Goal: Information Seeking & Learning: Learn about a topic

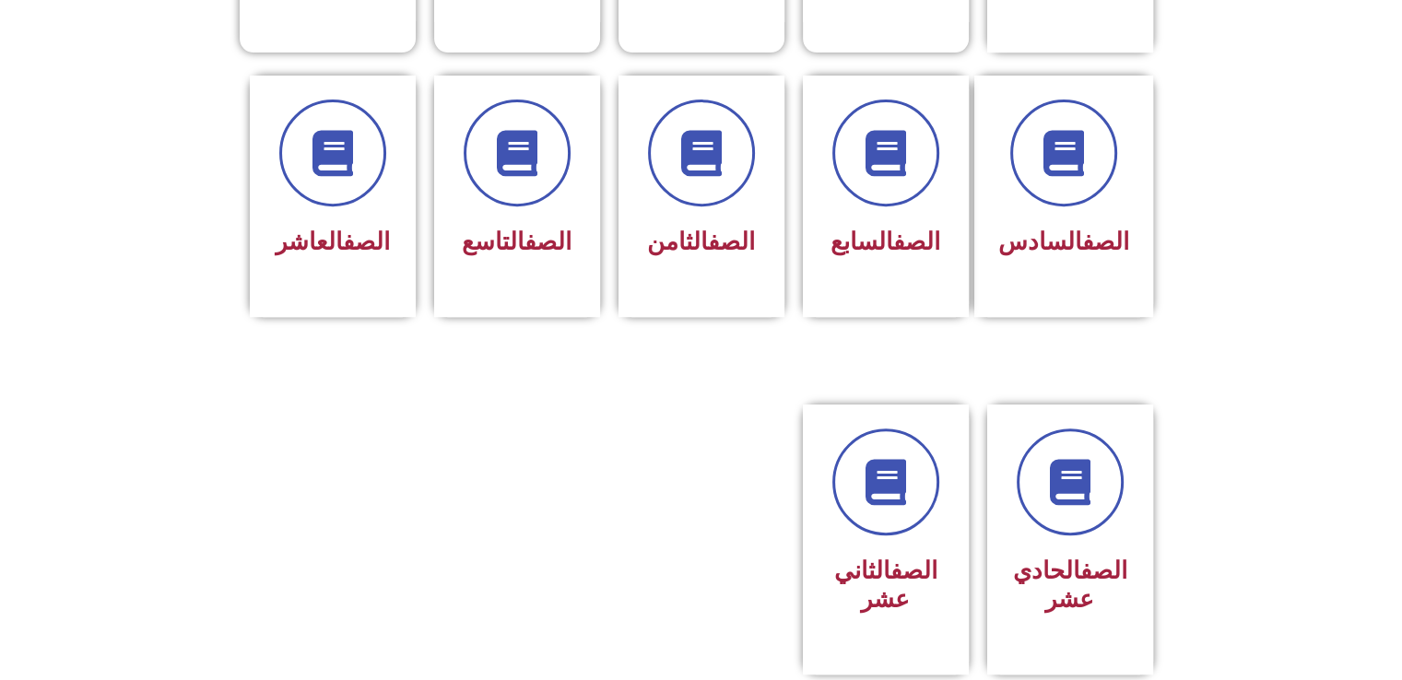
scroll to position [699, 0]
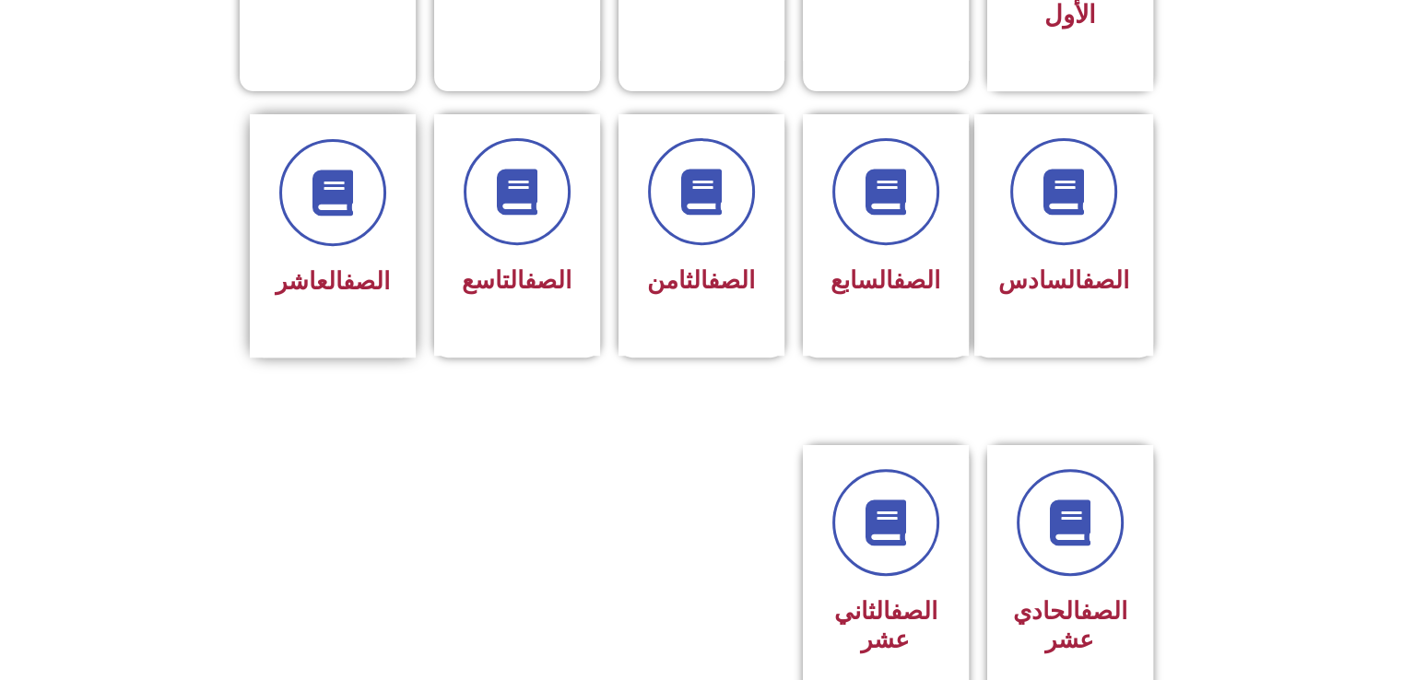
click at [346, 214] on div "الصف العاشر" at bounding box center [333, 222] width 116 height 166
click at [1054, 597] on h3 "الصف الحادي عشر" at bounding box center [1070, 625] width 116 height 57
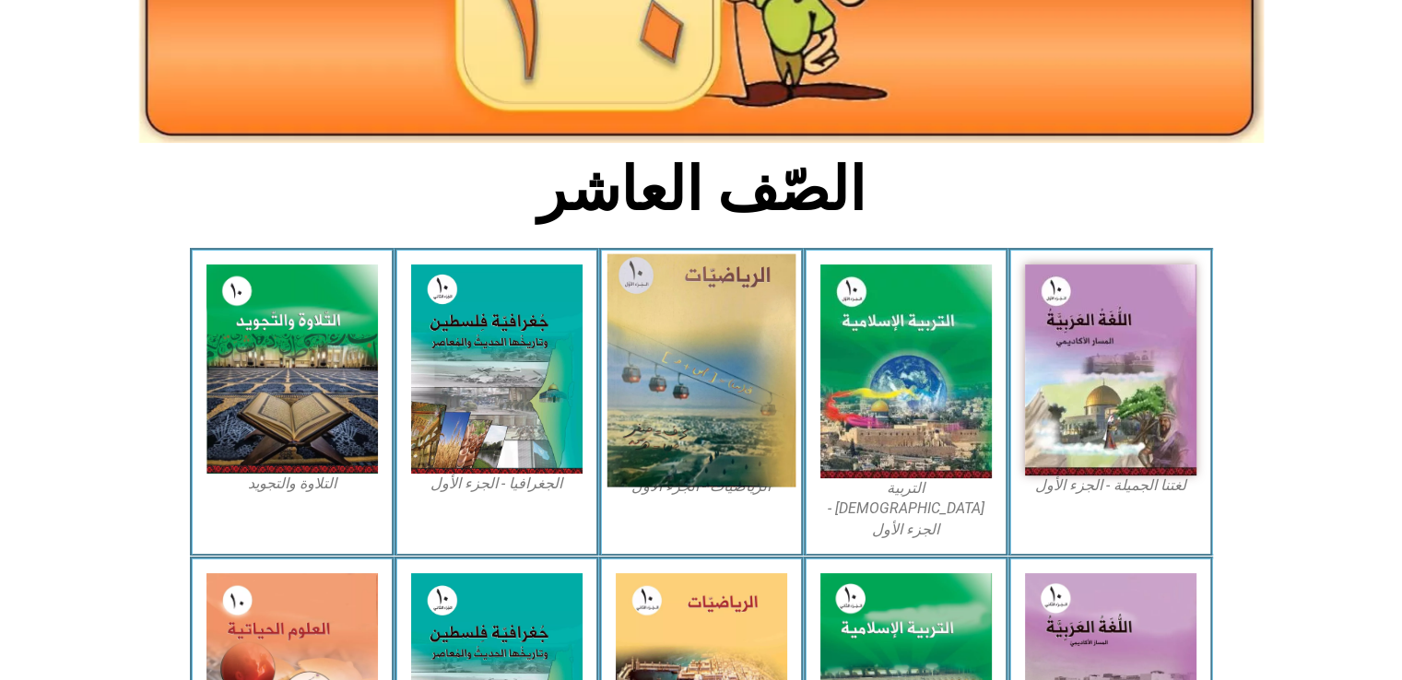
scroll to position [327, 0]
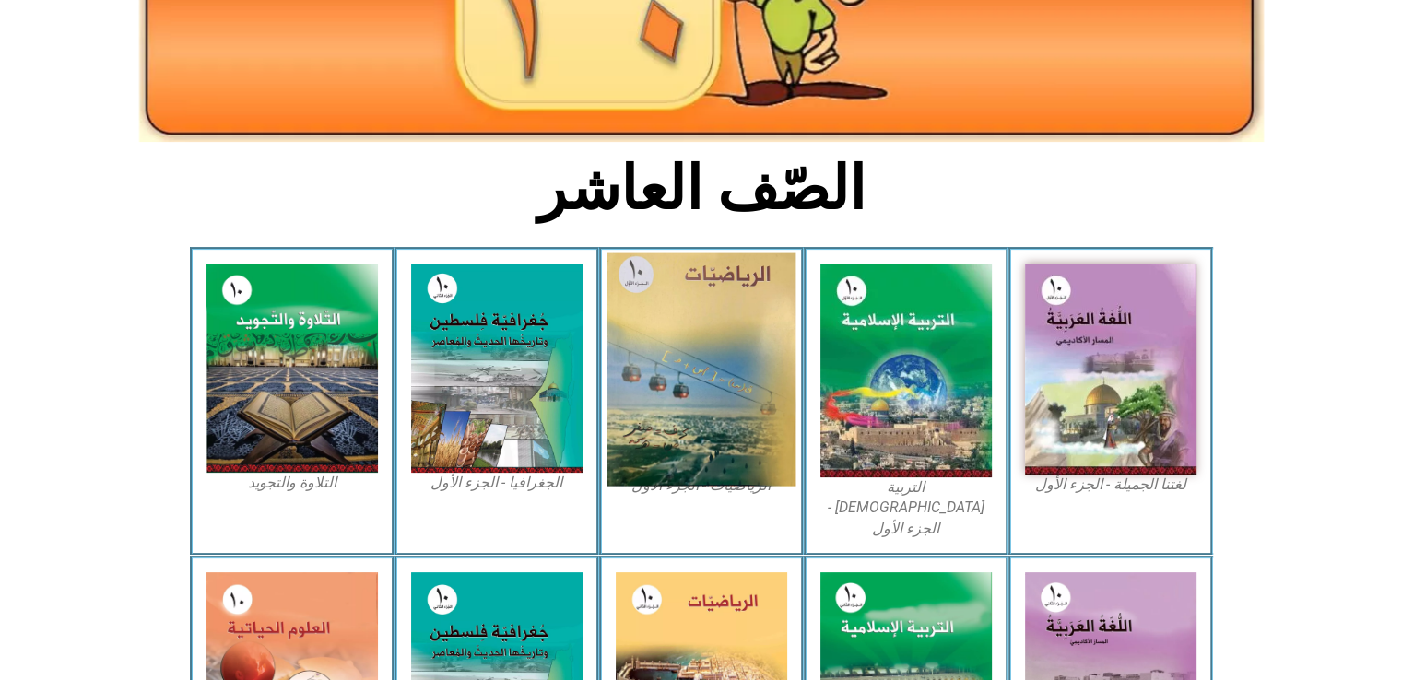
click at [670, 393] on img at bounding box center [701, 370] width 189 height 233
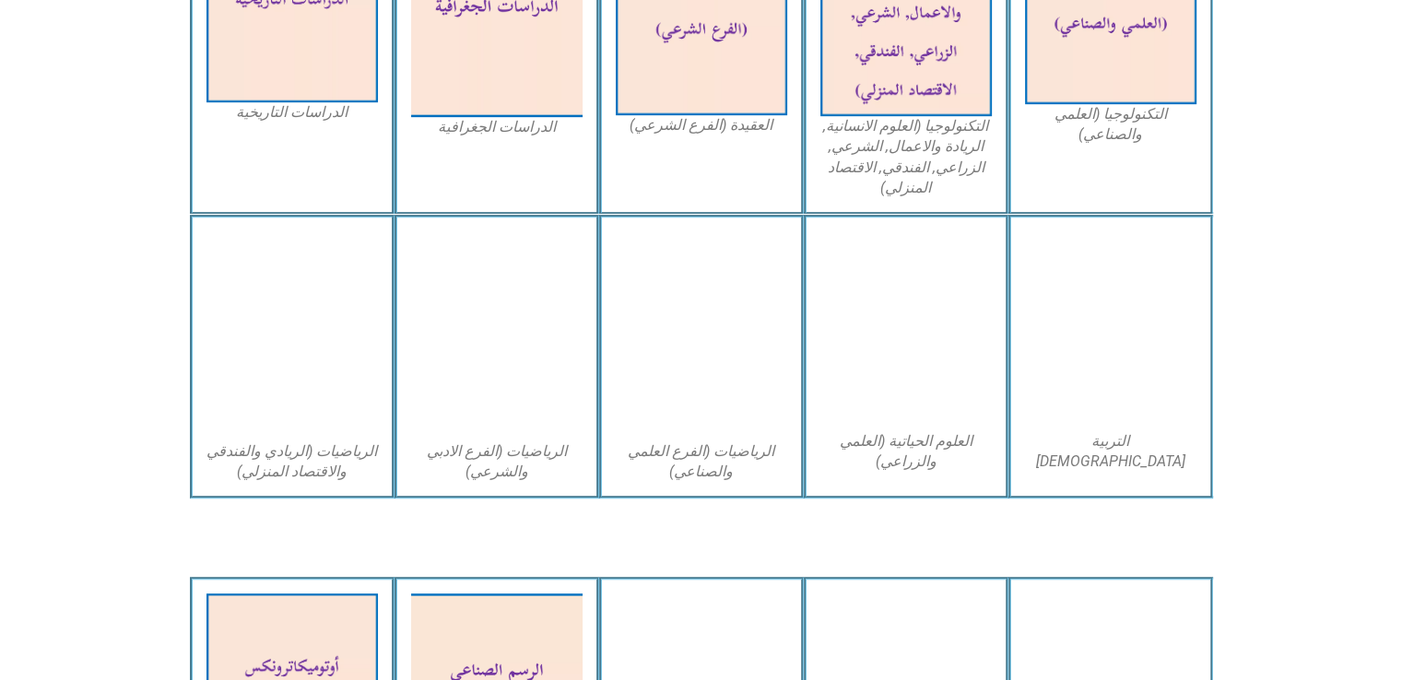
scroll to position [1051, 0]
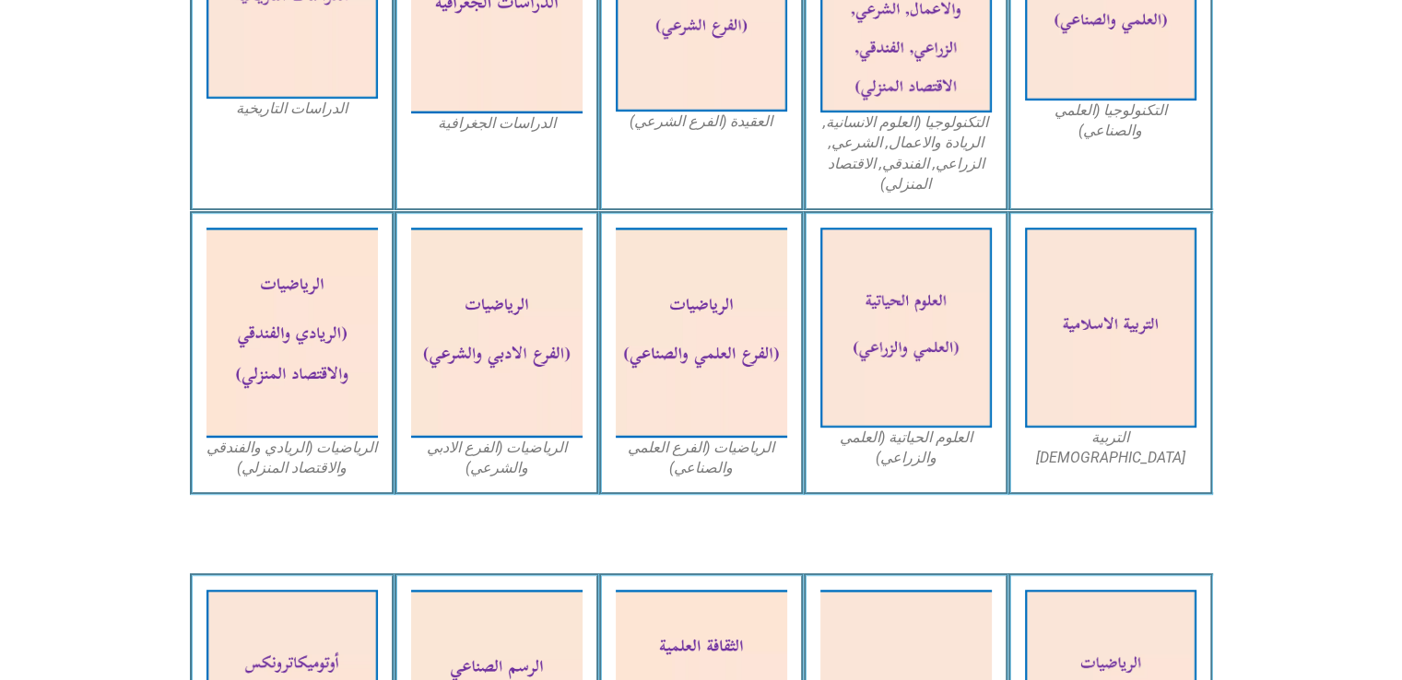
click at [1326, 55] on section "التكنولوجيا (العلمي والصناعي) التكنولوجيا (العلوم الانسانية, الريادة والاعمال, …" at bounding box center [701, 47] width 1402 height 329
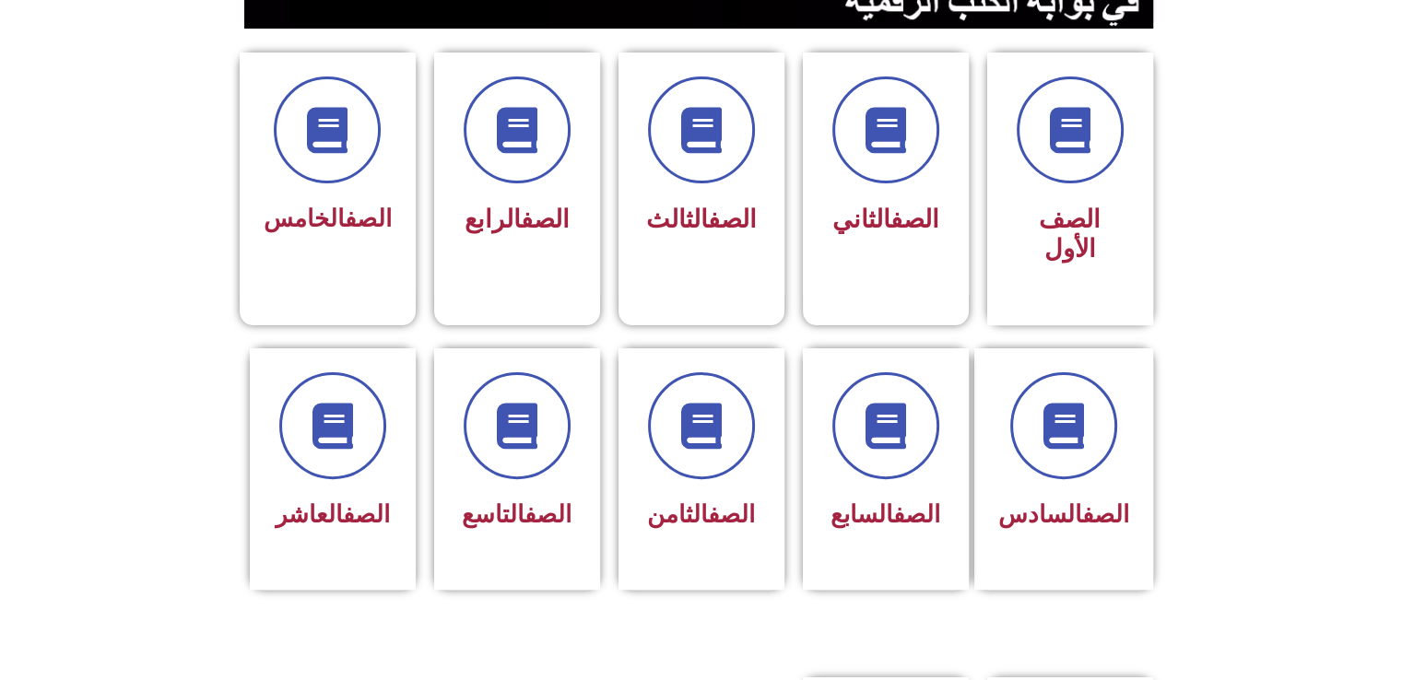
scroll to position [470, 0]
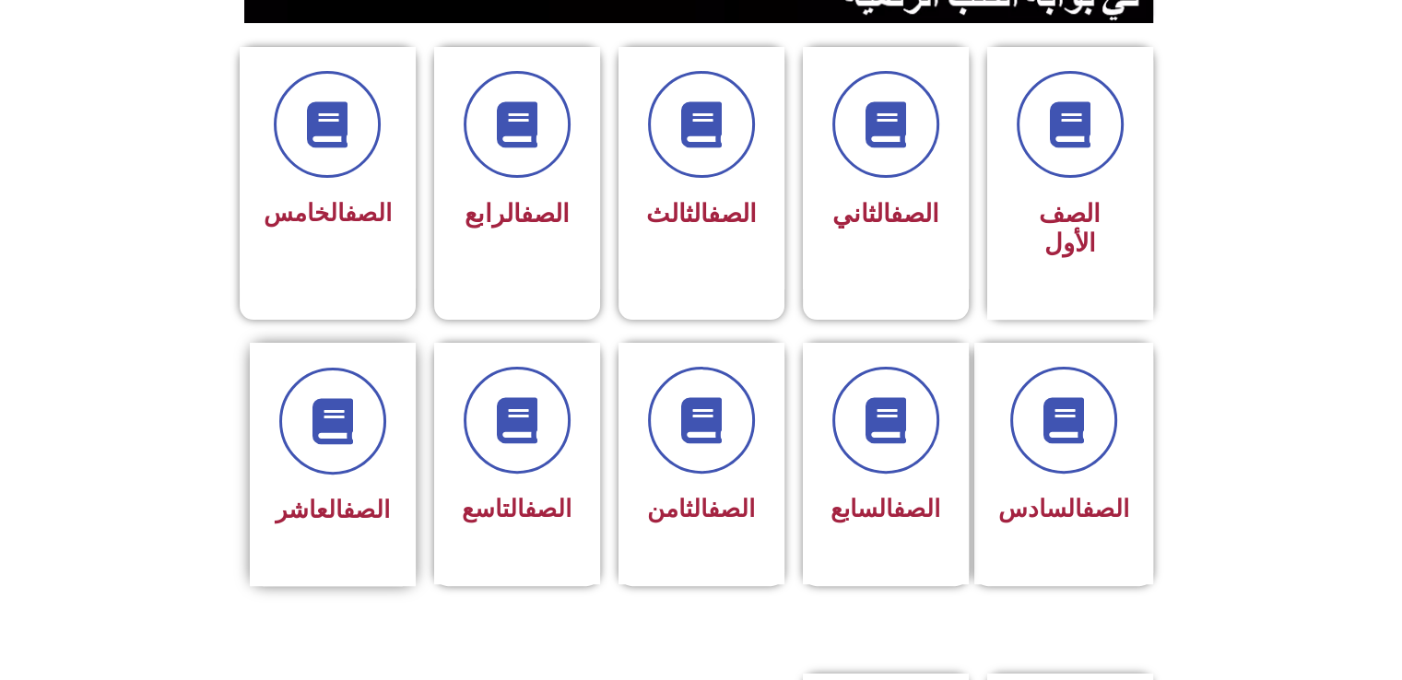
click at [365, 489] on div "الصف العاشر" at bounding box center [333, 511] width 116 height 45
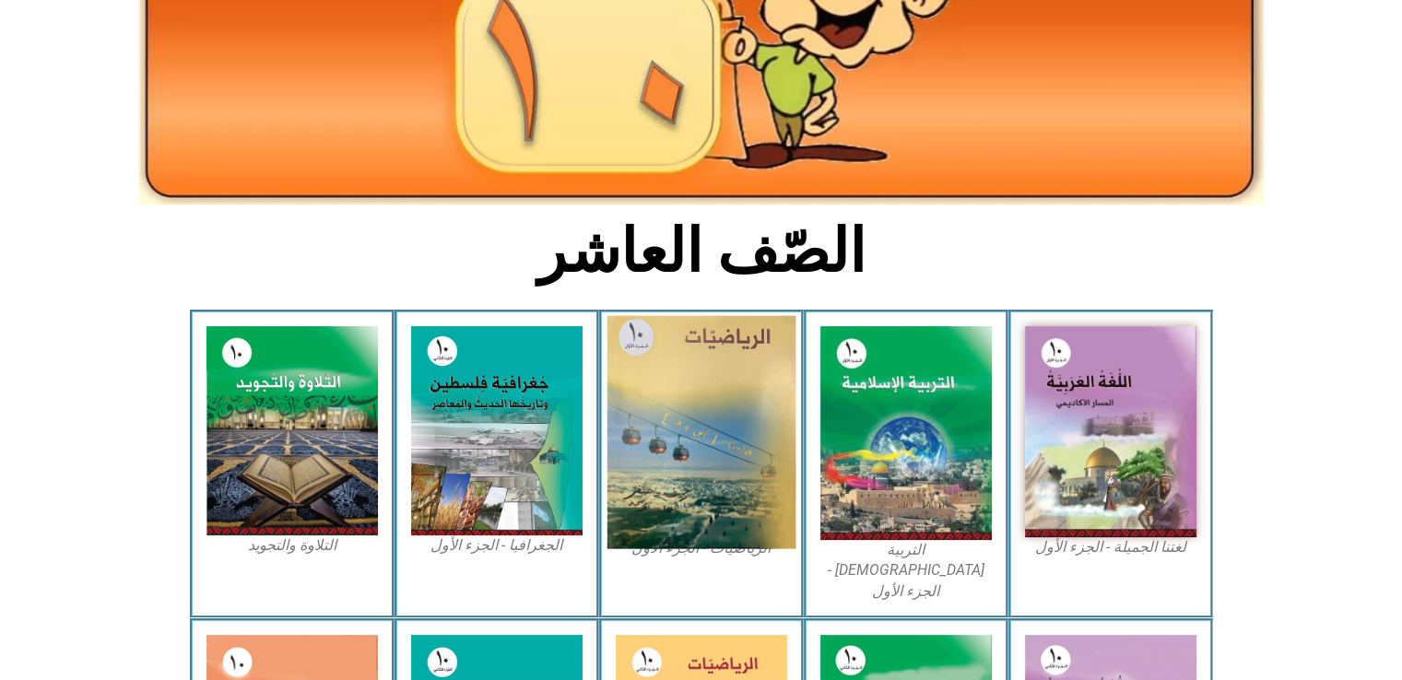
scroll to position [266, 0]
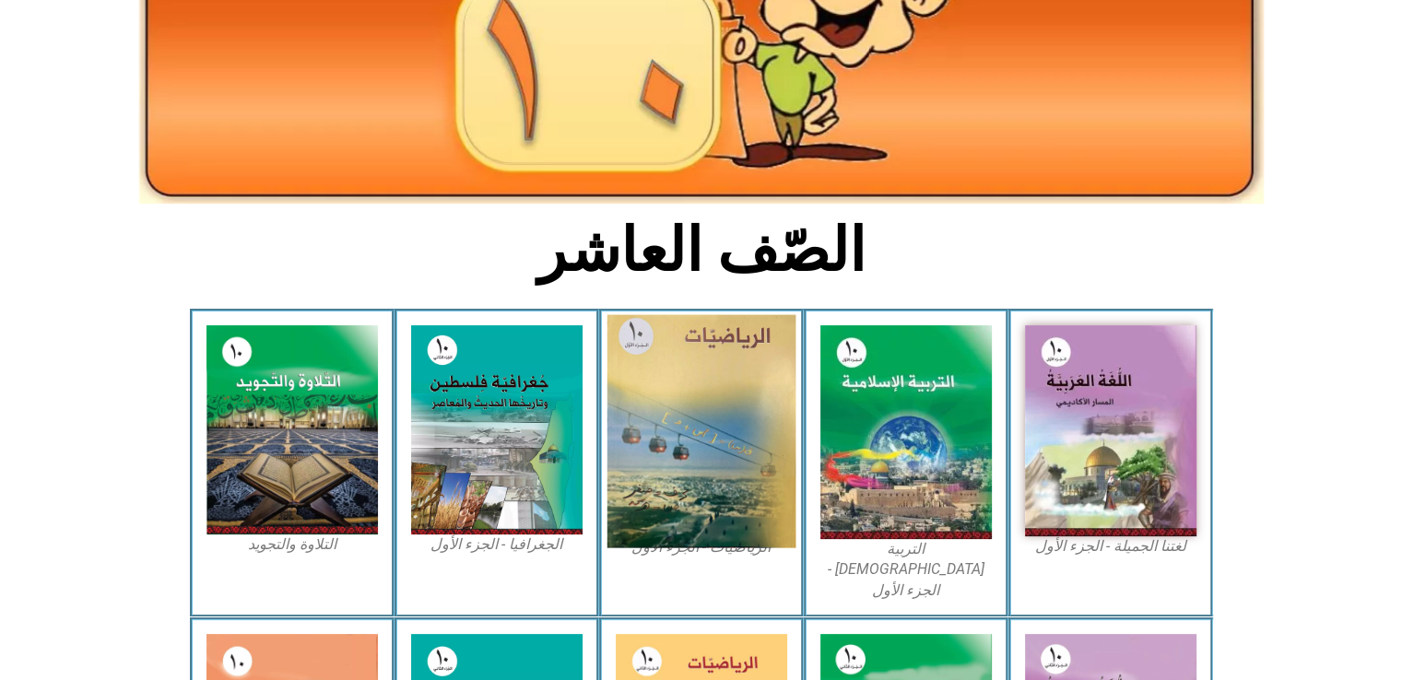
click at [730, 455] on img at bounding box center [701, 431] width 189 height 233
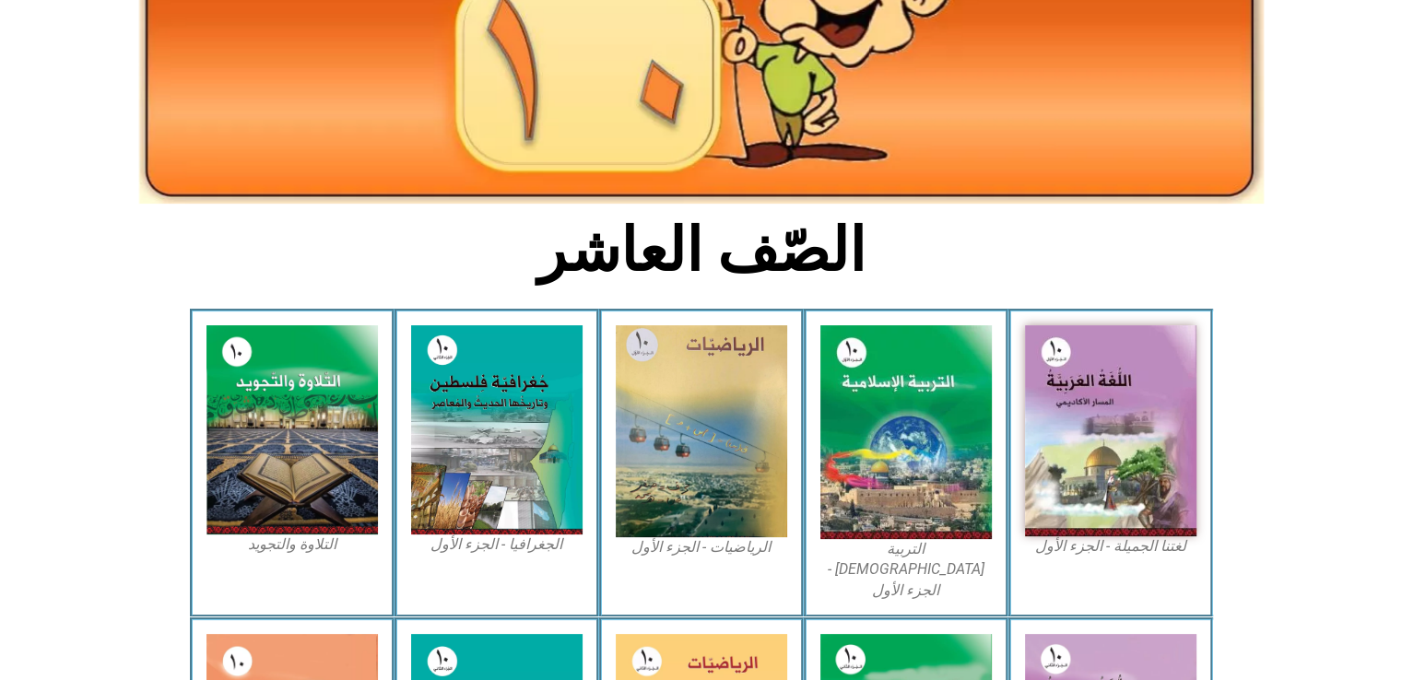
click at [711, 554] on figcaption "الرياضيات - الجزء الأول​" at bounding box center [701, 548] width 171 height 20
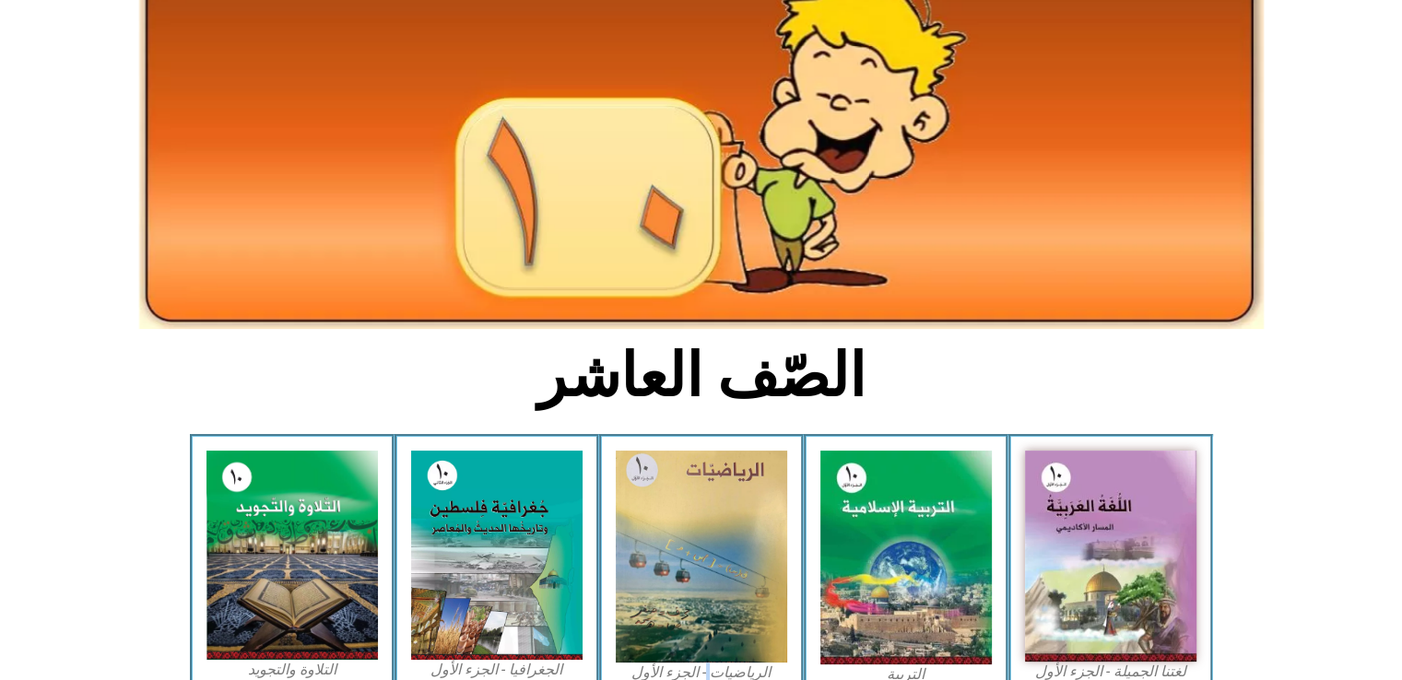
scroll to position [0, 0]
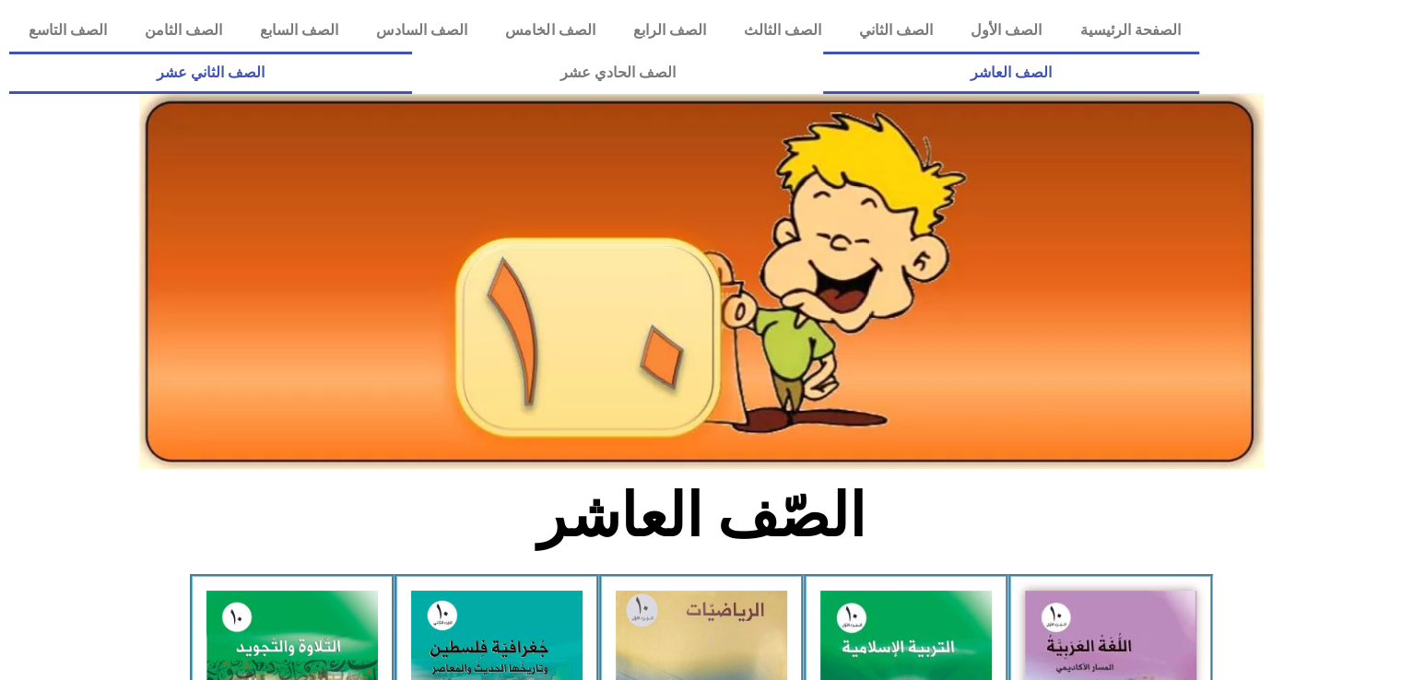
click at [294, 71] on link "الصف الثاني عشر" at bounding box center [210, 73] width 403 height 42
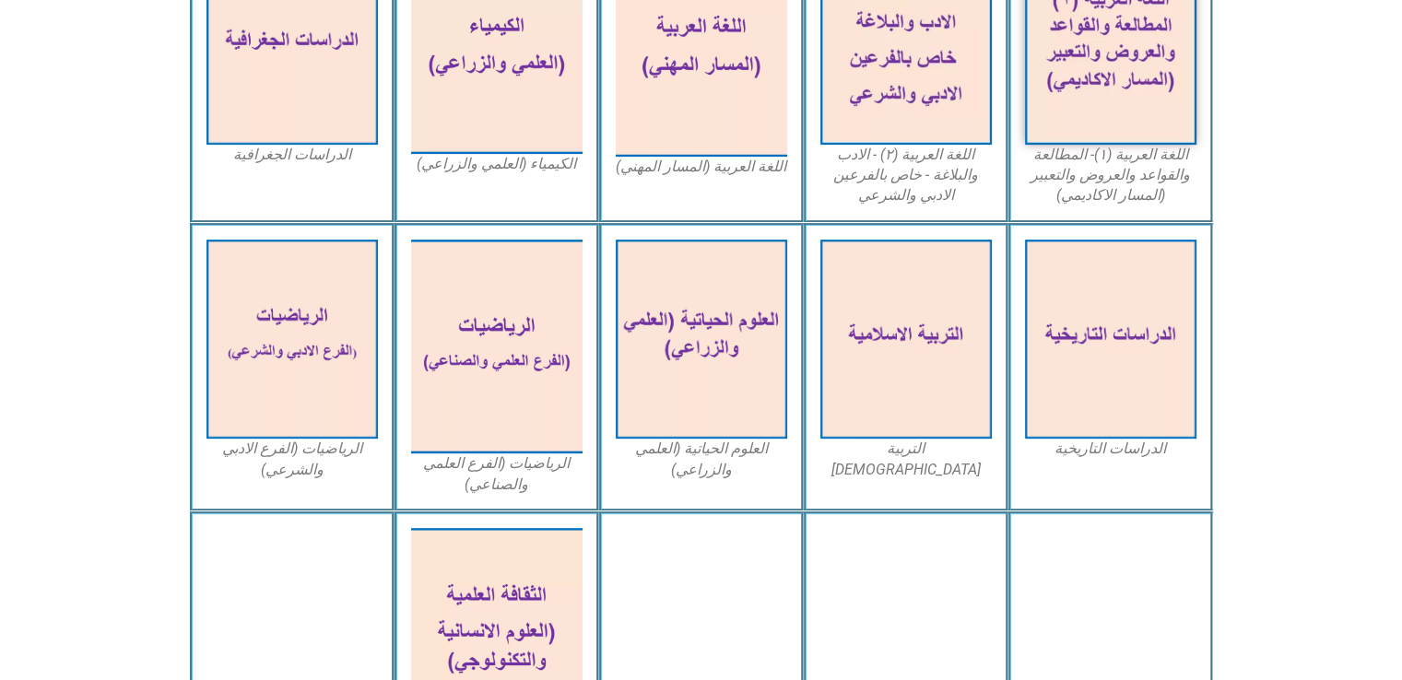
scroll to position [642, 0]
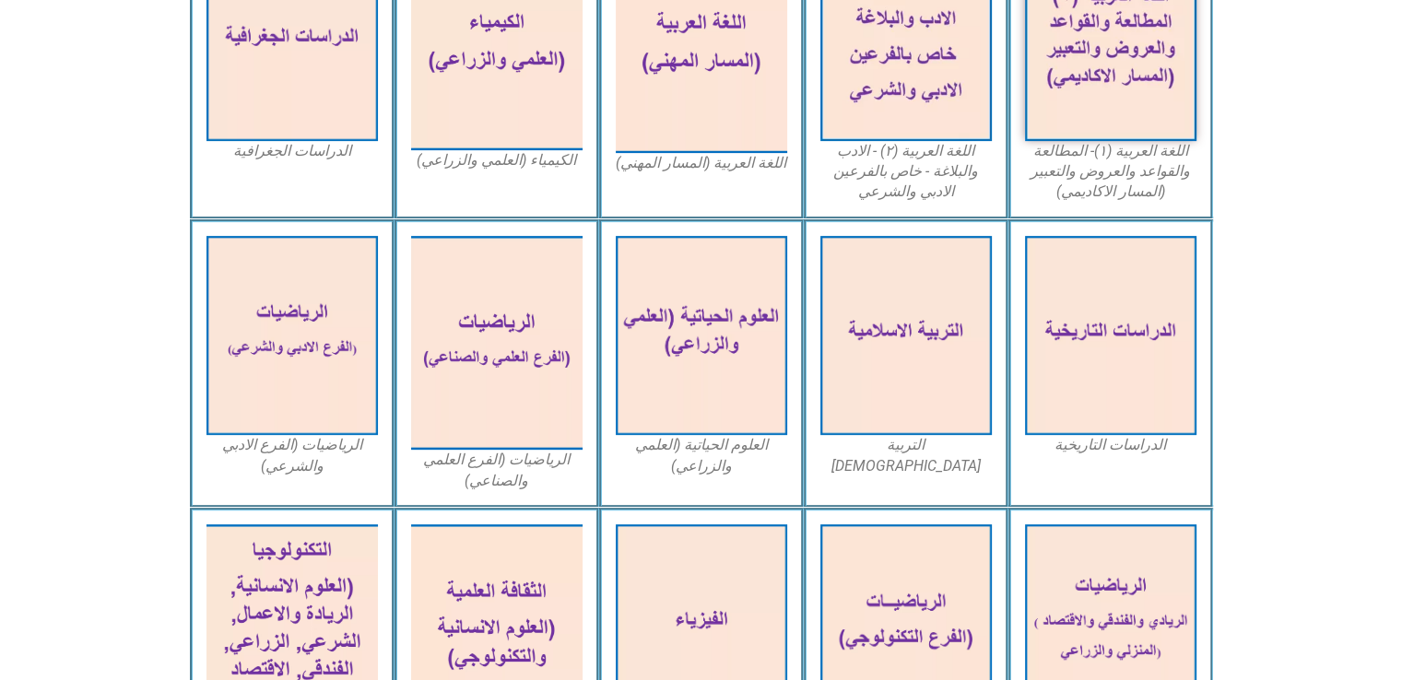
click at [284, 462] on figcaption "الرياضيات (الفرع الادبي والشرعي)" at bounding box center [292, 455] width 171 height 41
click at [498, 482] on figcaption "الرياضيات (الفرع العلمي والصناعي)" at bounding box center [496, 470] width 171 height 41
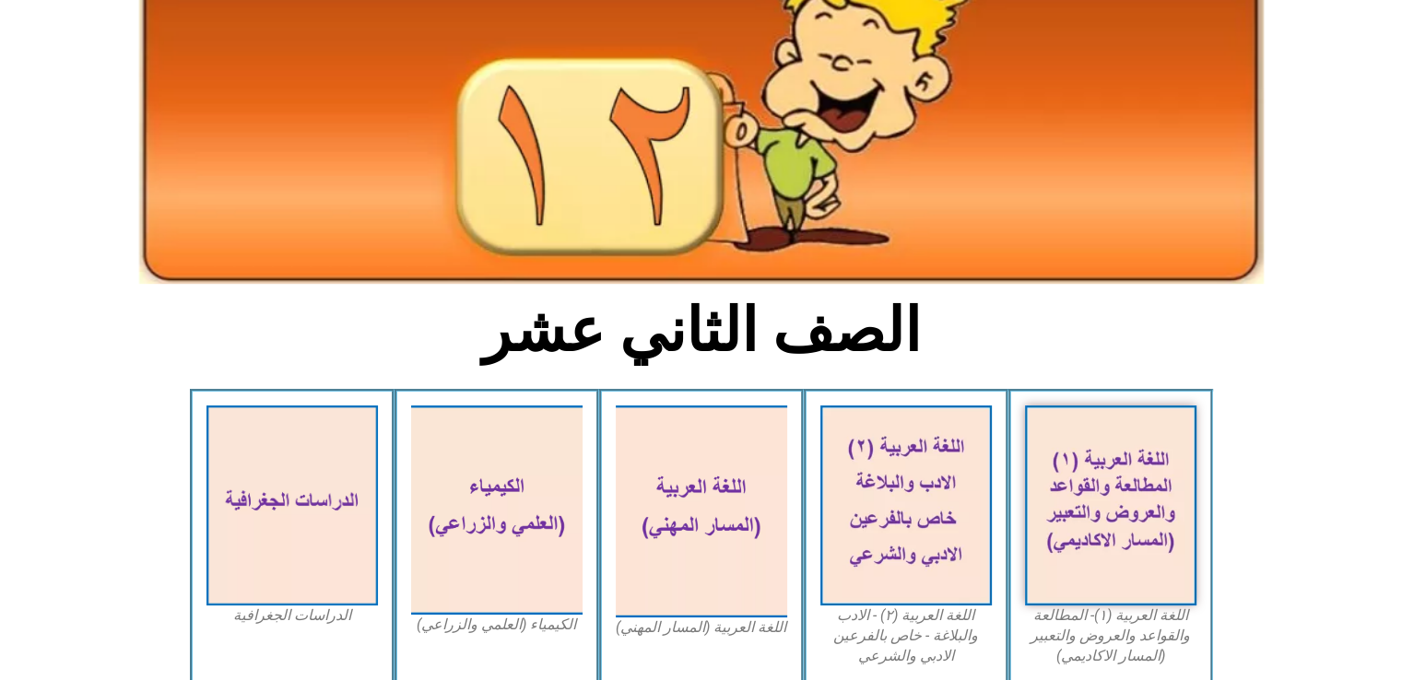
scroll to position [0, 0]
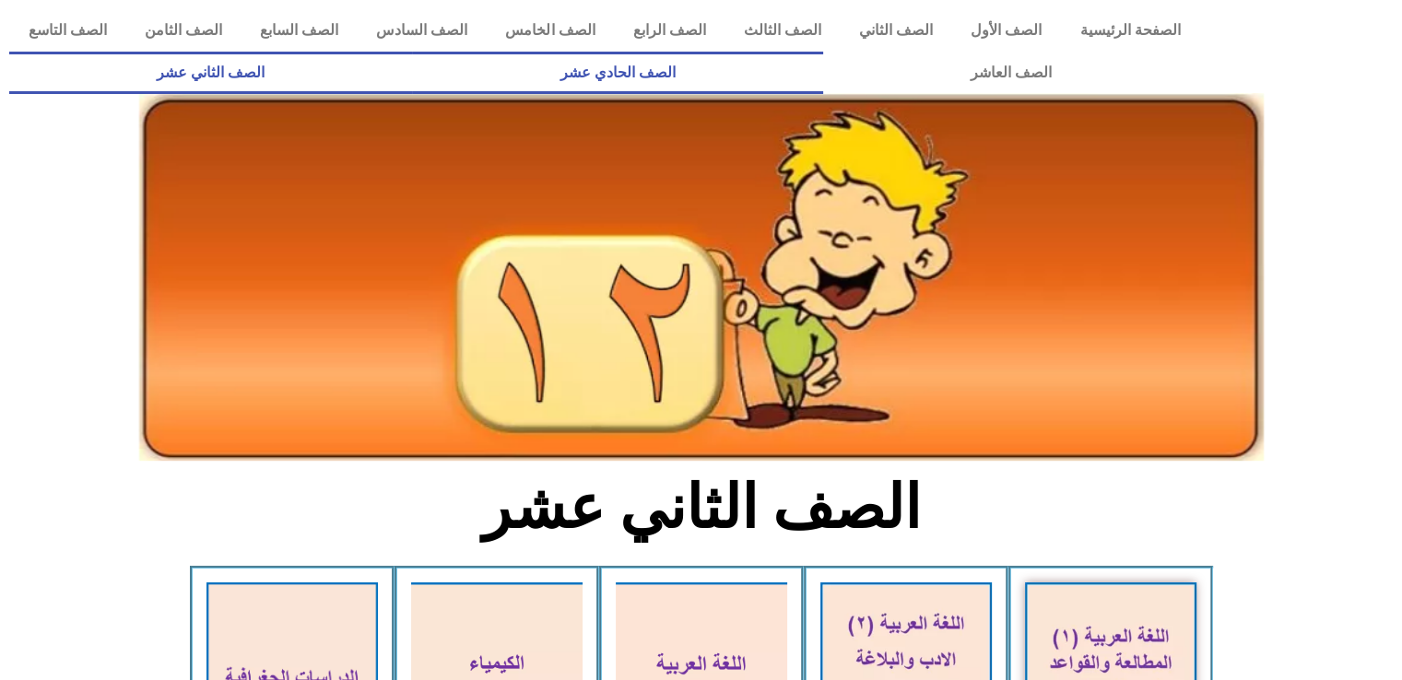
click at [822, 66] on link "الصف الحادي عشر" at bounding box center [617, 73] width 410 height 42
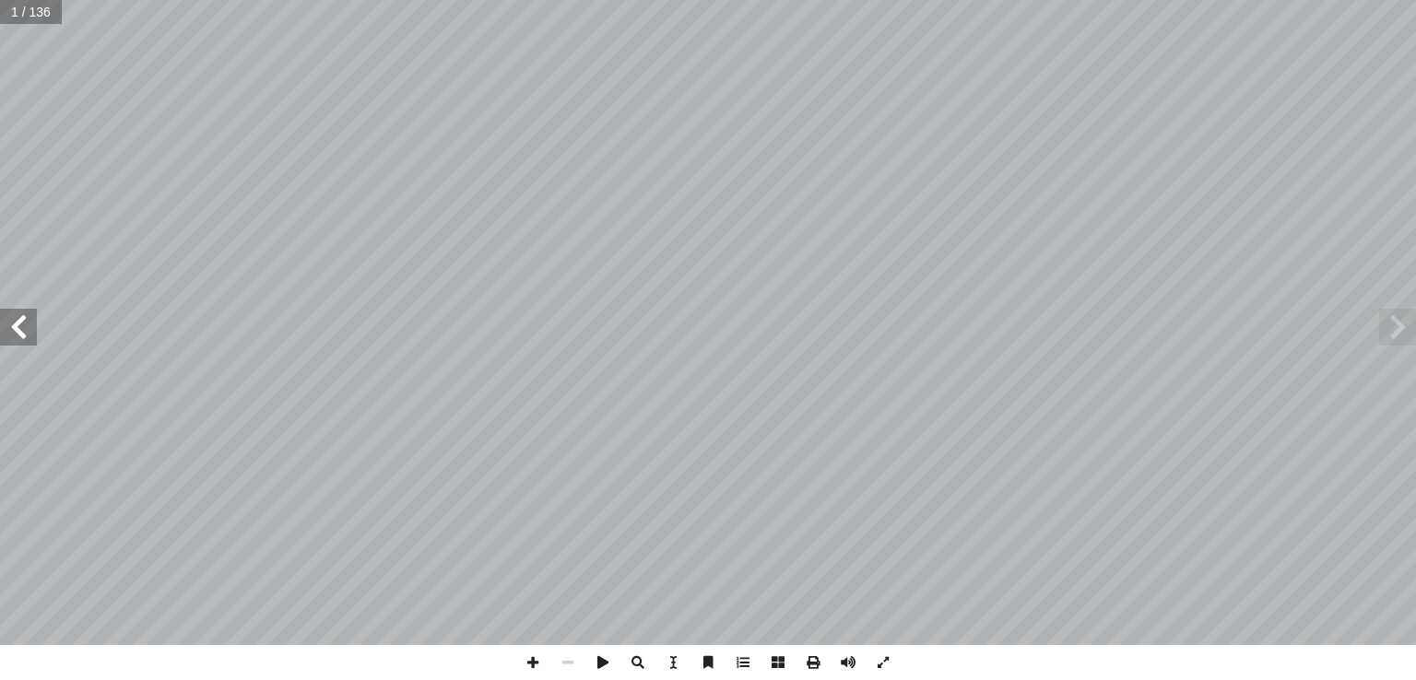
click at [18, 341] on span at bounding box center [18, 327] width 37 height 37
click at [30, 332] on span at bounding box center [18, 327] width 37 height 37
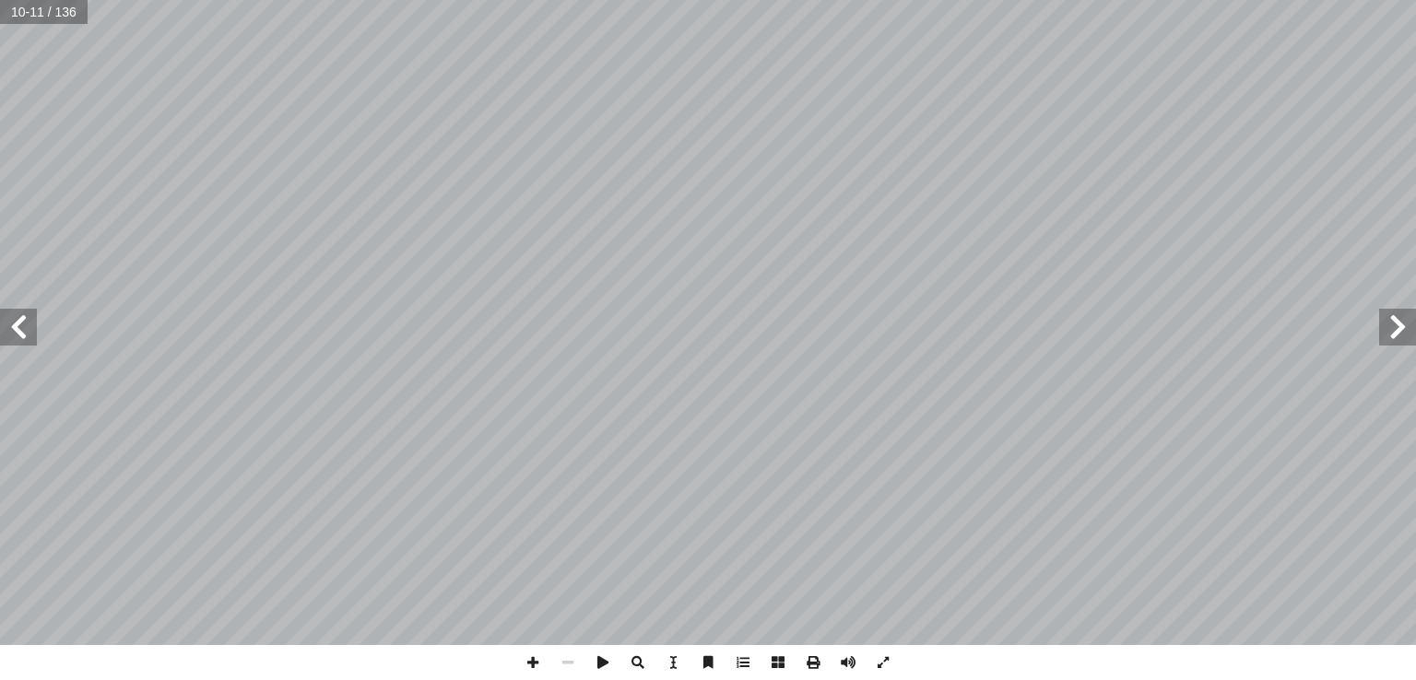
click at [1395, 329] on span at bounding box center [1397, 327] width 37 height 37
click at [1399, 333] on span at bounding box center [1397, 327] width 37 height 37
click at [1397, 333] on span at bounding box center [1397, 327] width 37 height 37
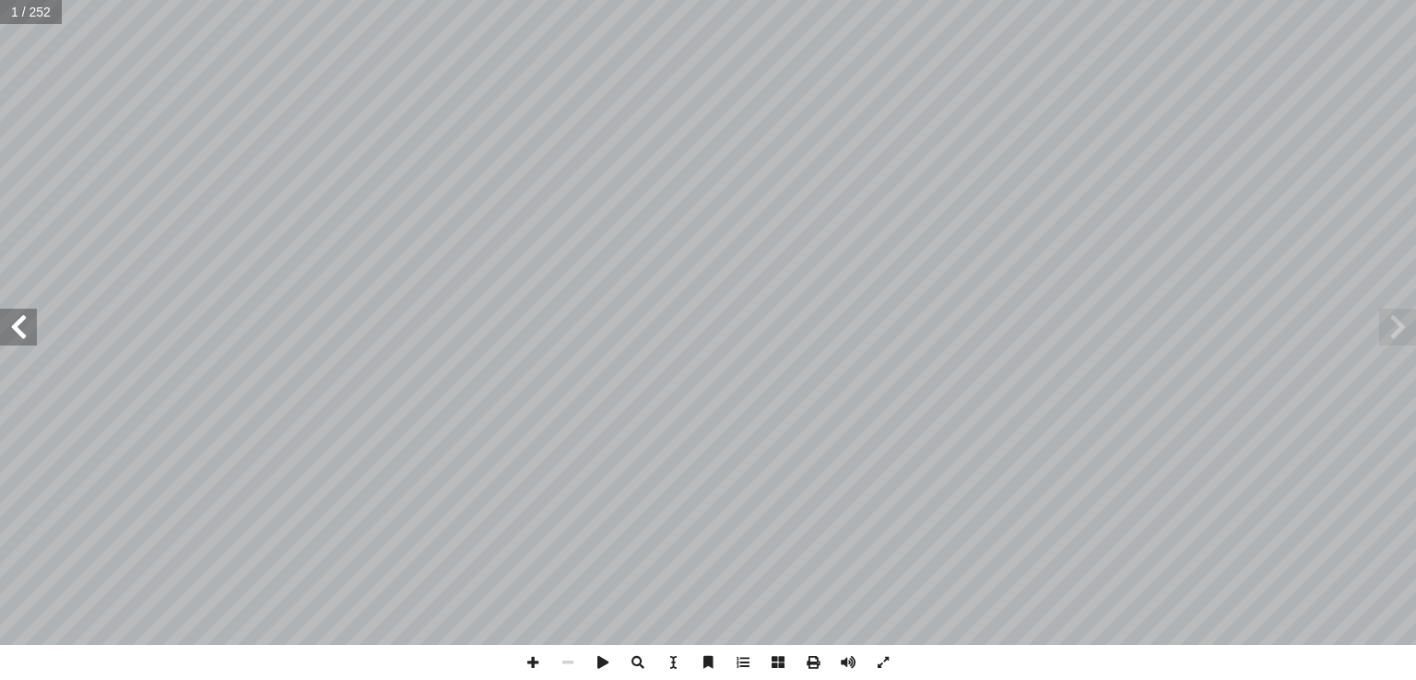
click at [33, 331] on span at bounding box center [18, 327] width 37 height 37
click at [1397, 330] on span at bounding box center [1397, 327] width 37 height 37
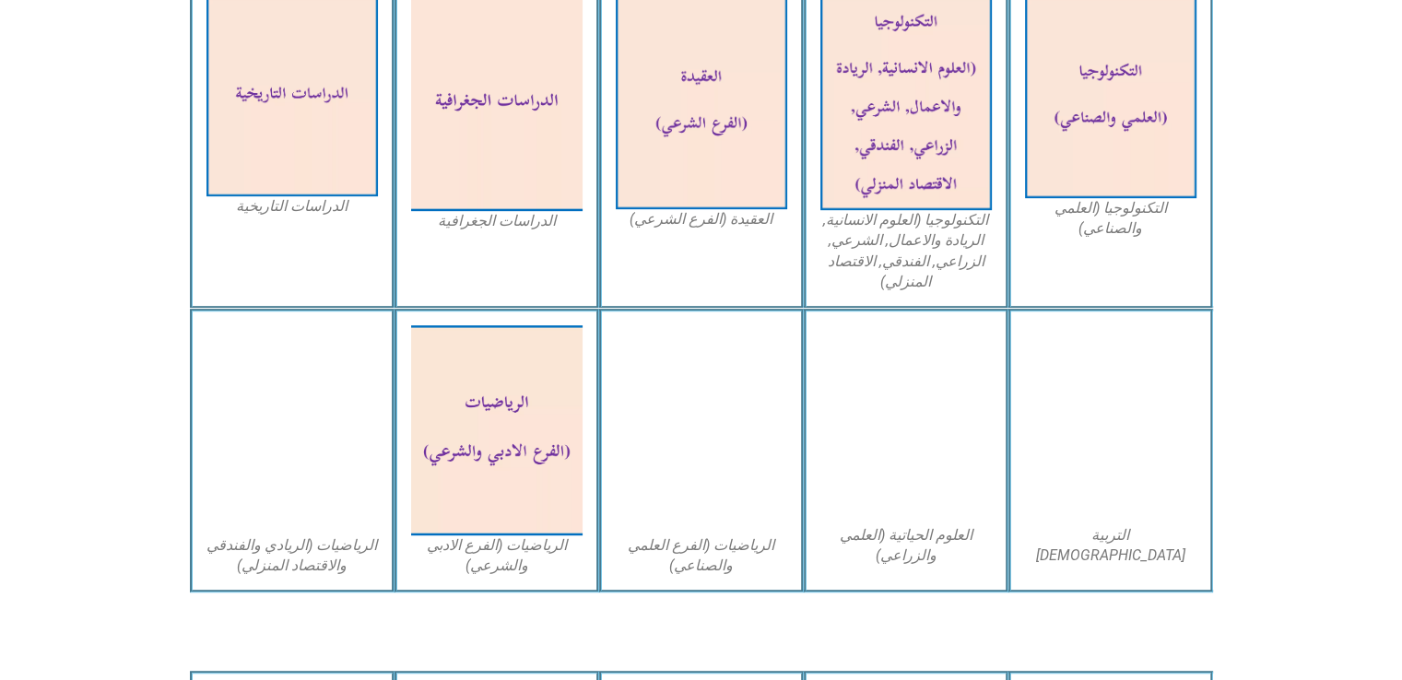
scroll to position [954, 0]
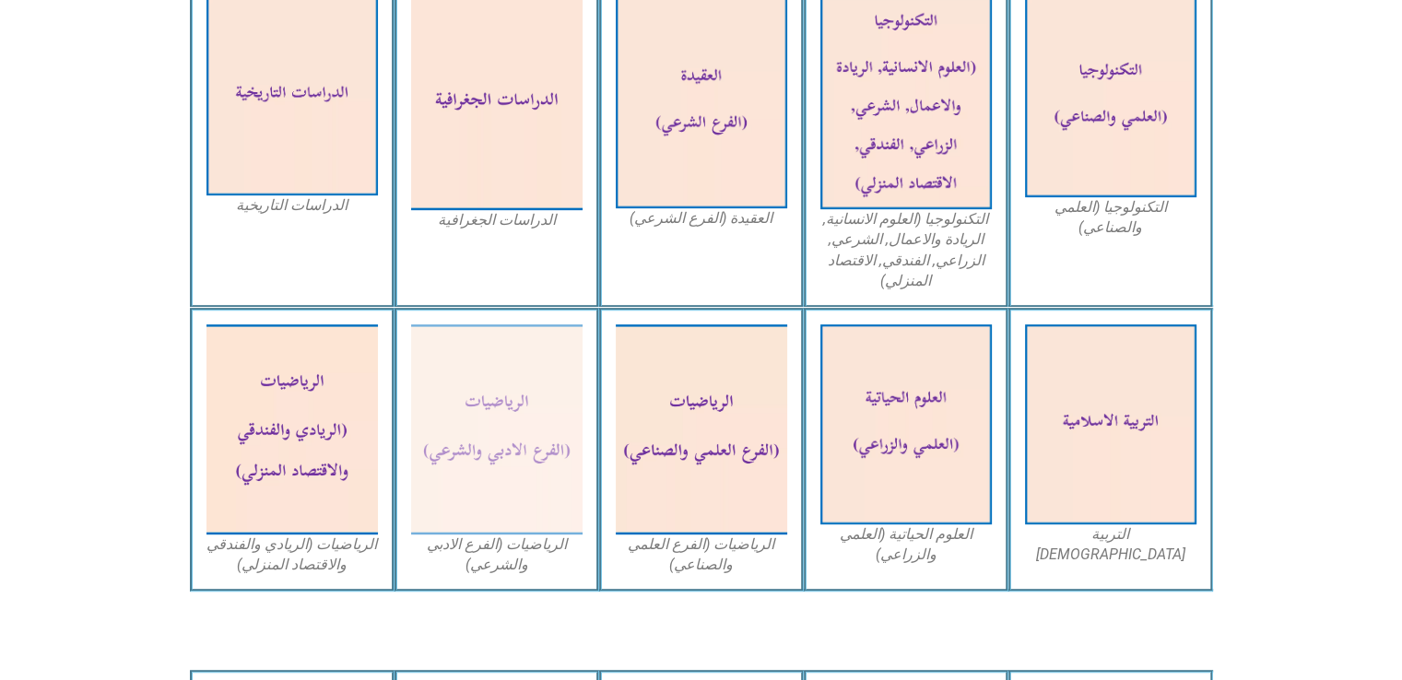
click at [515, 558] on figcaption "الرياضيات (الفرع الادبي والشرعي)" at bounding box center [496, 555] width 171 height 41
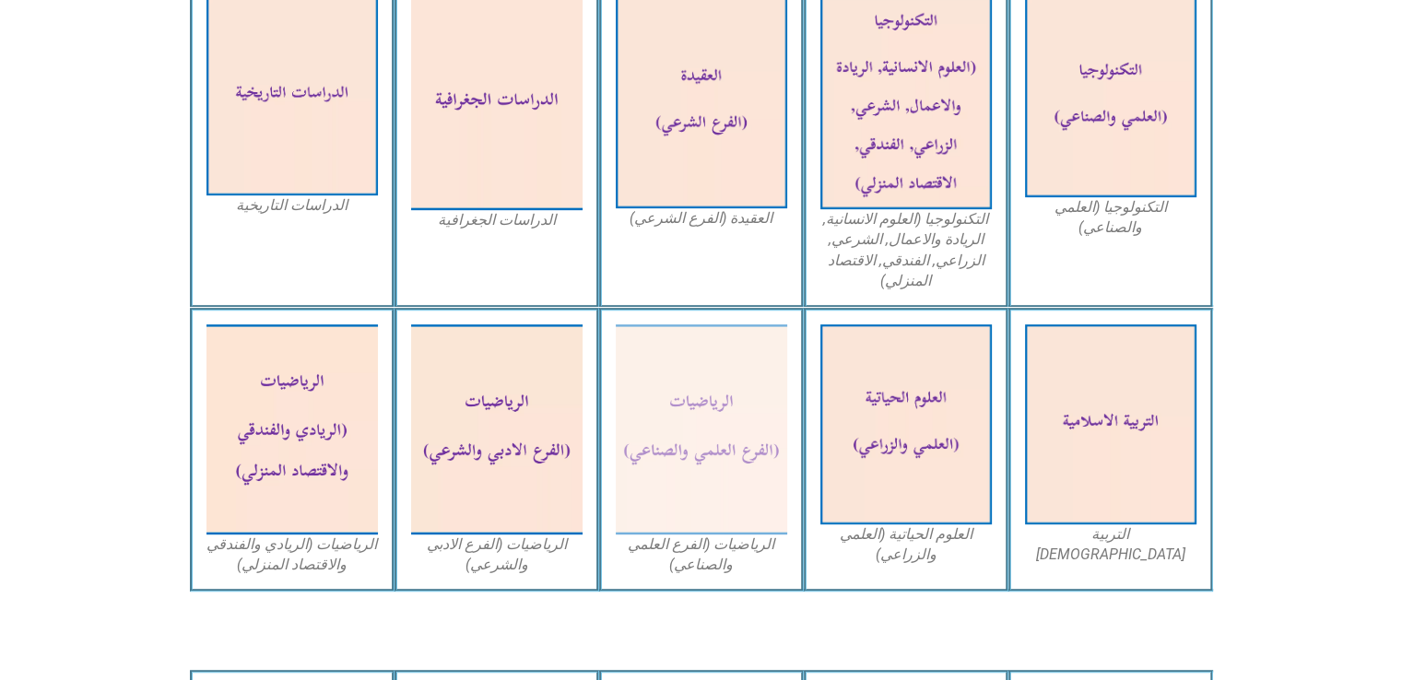
click at [722, 566] on figcaption "الرياضيات (الفرع العلمي والصناعي)" at bounding box center [701, 555] width 171 height 41
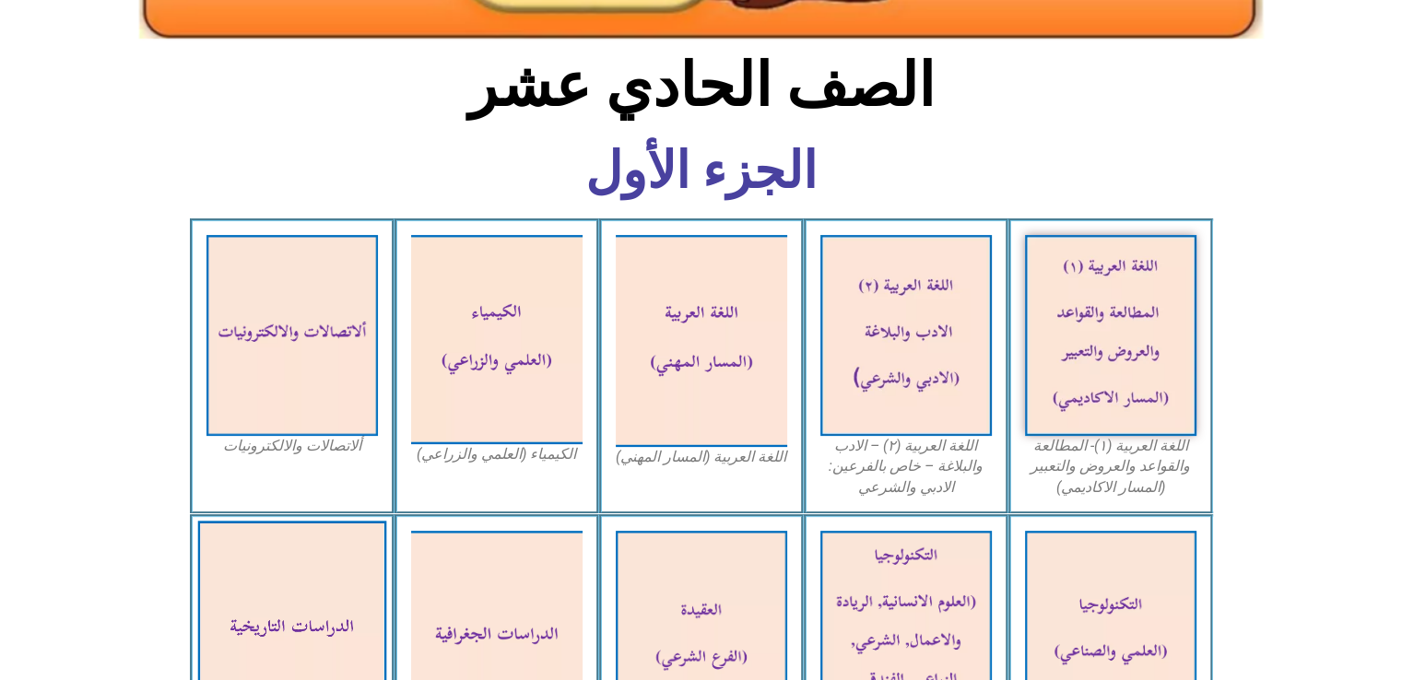
scroll to position [0, 0]
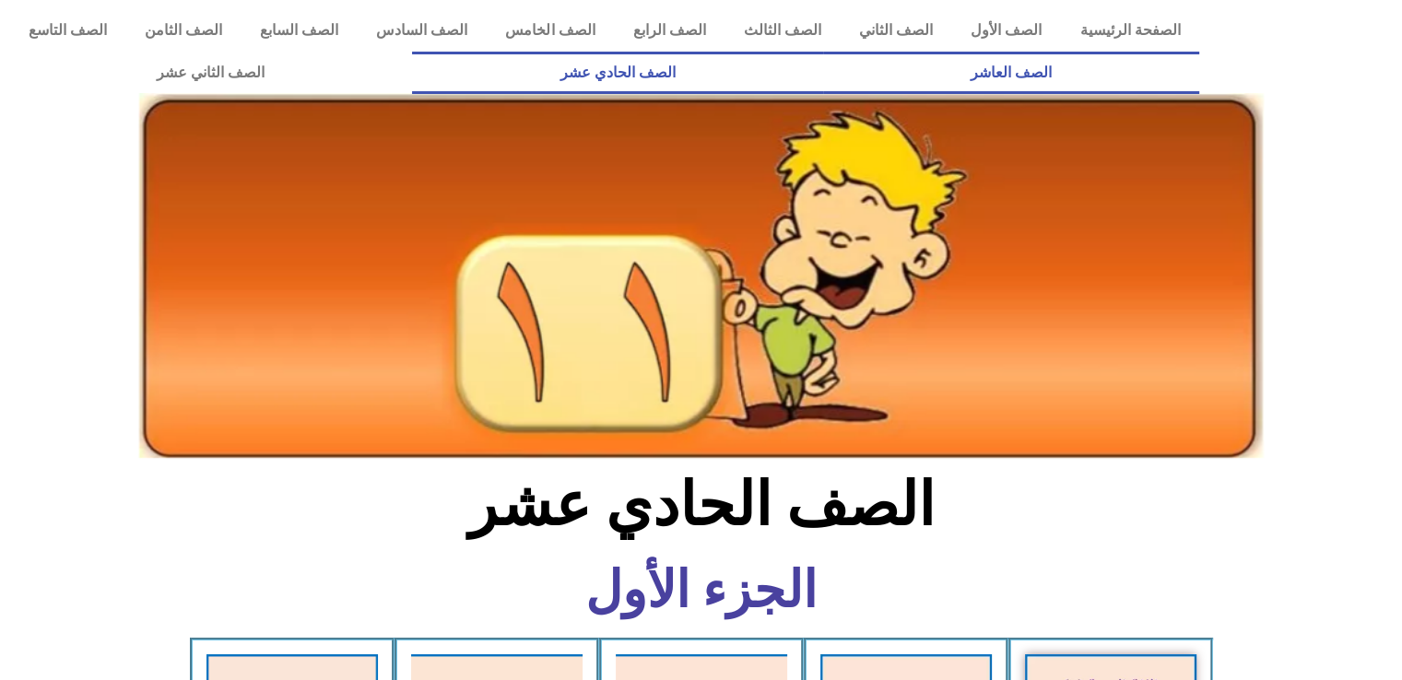
click at [823, 52] on link "الصف العاشر" at bounding box center [1011, 73] width 376 height 42
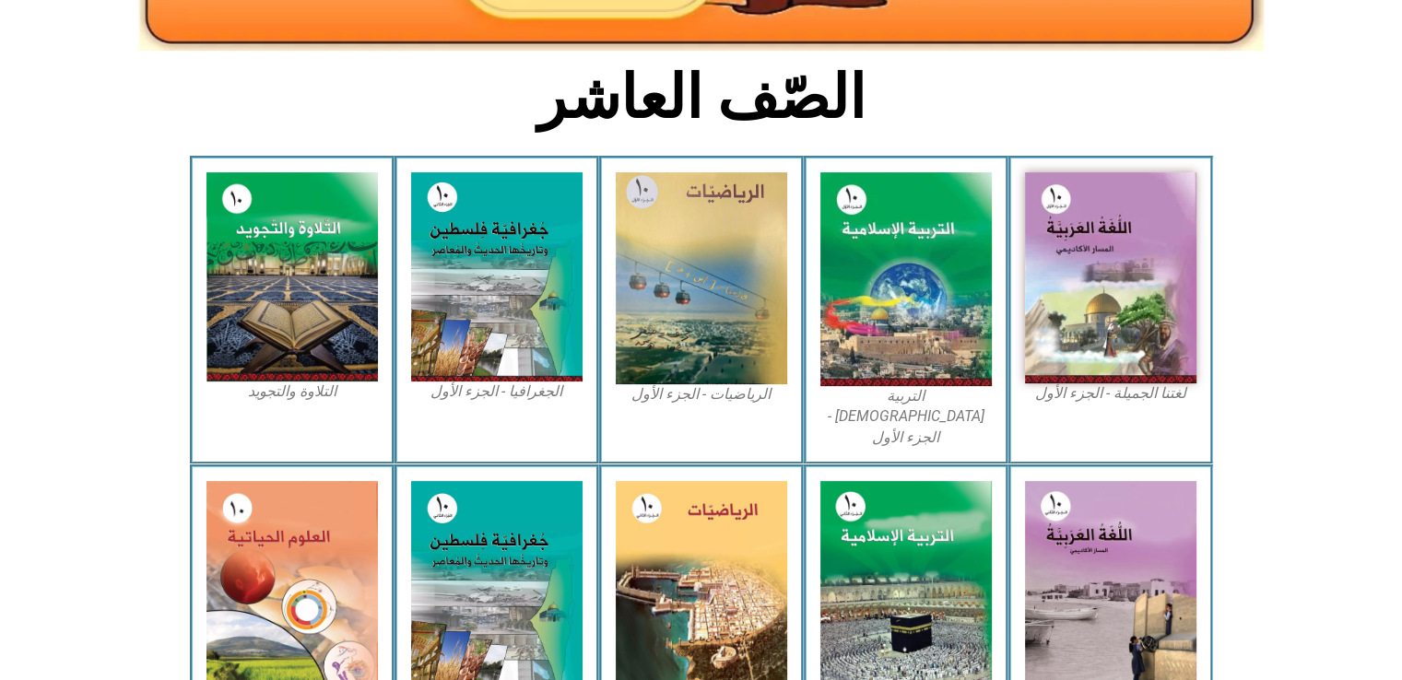
scroll to position [420, 0]
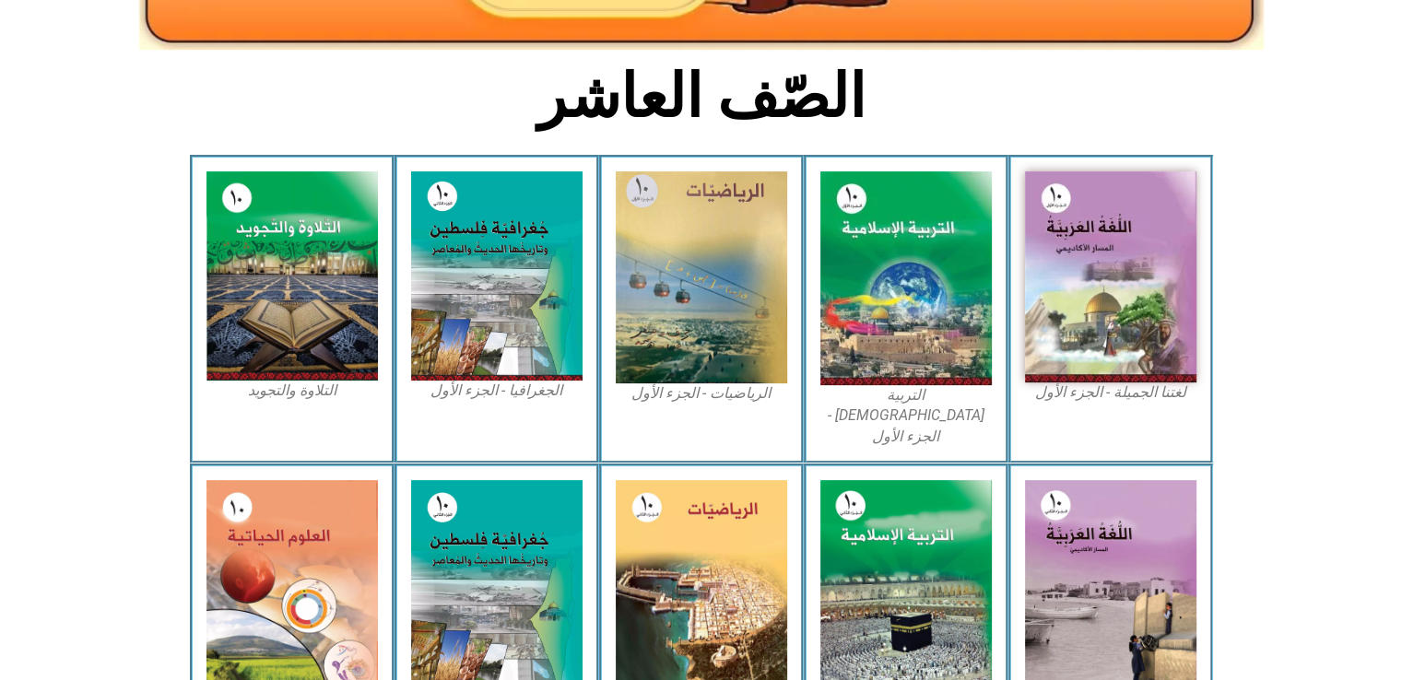
click at [719, 398] on figcaption "الرياضيات - الجزء الأول​" at bounding box center [701, 394] width 171 height 20
click at [514, 397] on figcaption "الجغرافيا - الجزء الأول​" at bounding box center [496, 391] width 171 height 20
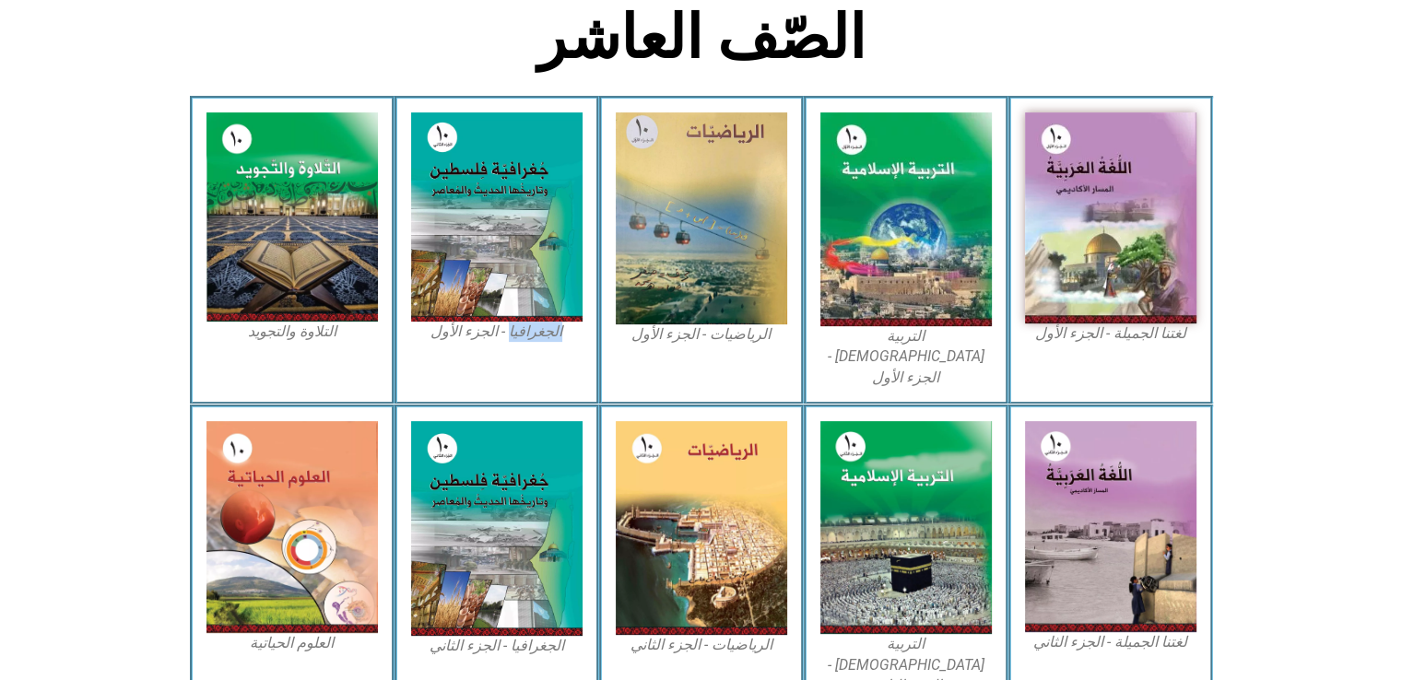
scroll to position [478, 0]
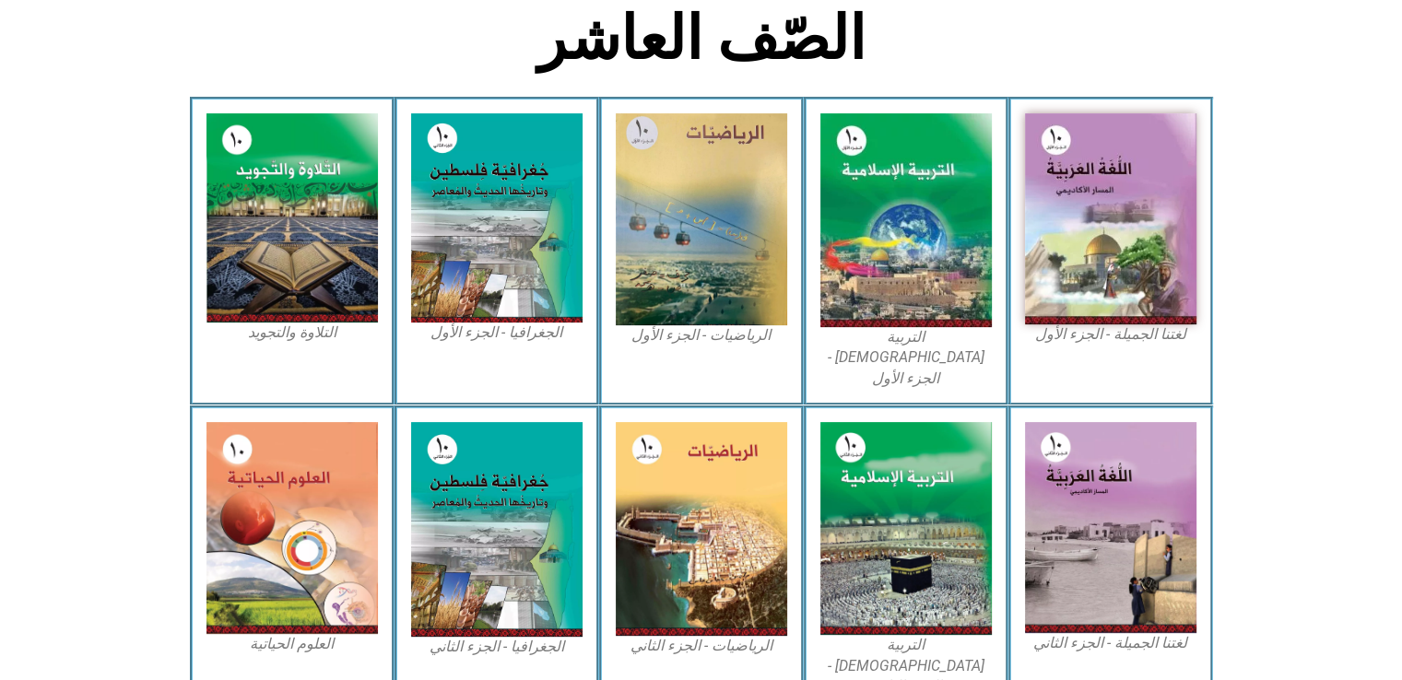
click at [483, 332] on figcaption "الجغرافيا - الجزء الأول​" at bounding box center [496, 333] width 171 height 20
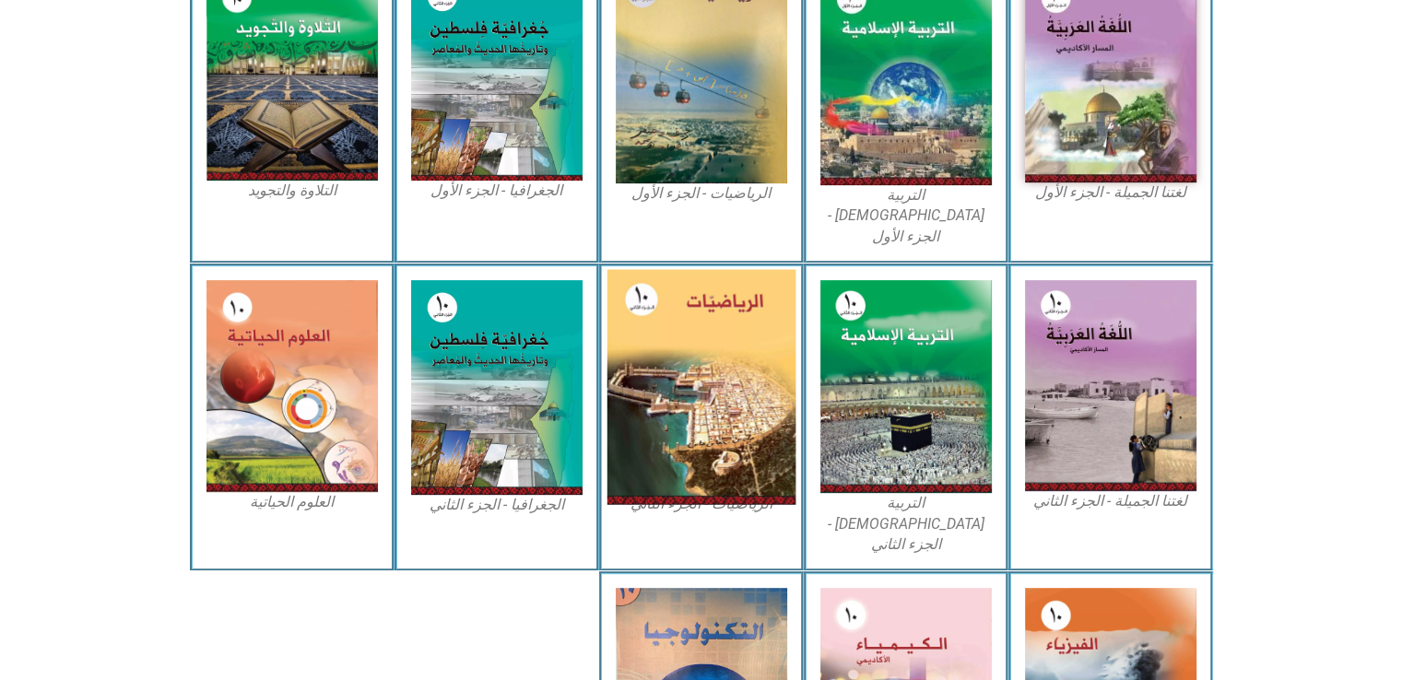
scroll to position [620, 0]
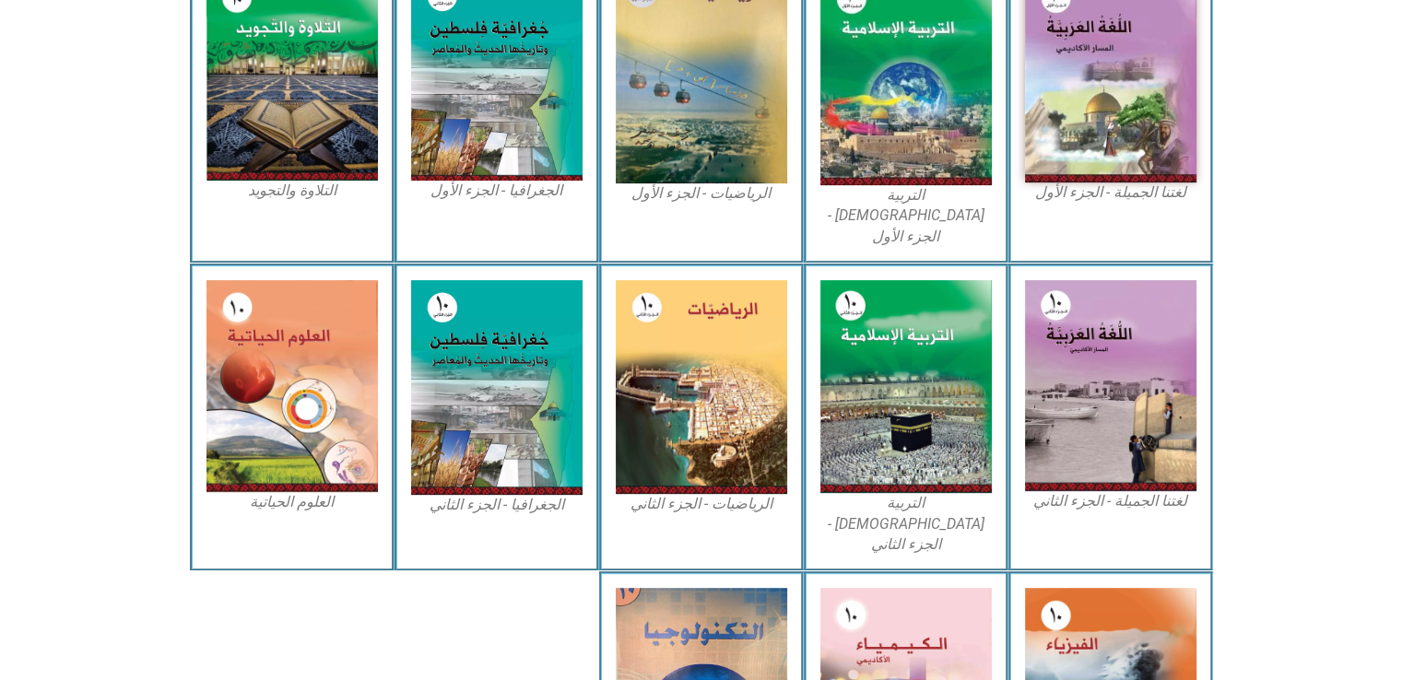
click at [490, 495] on figcaption "الجغرافيا - الجزء الثاني" at bounding box center [496, 505] width 171 height 20
